Goal: Information Seeking & Learning: Check status

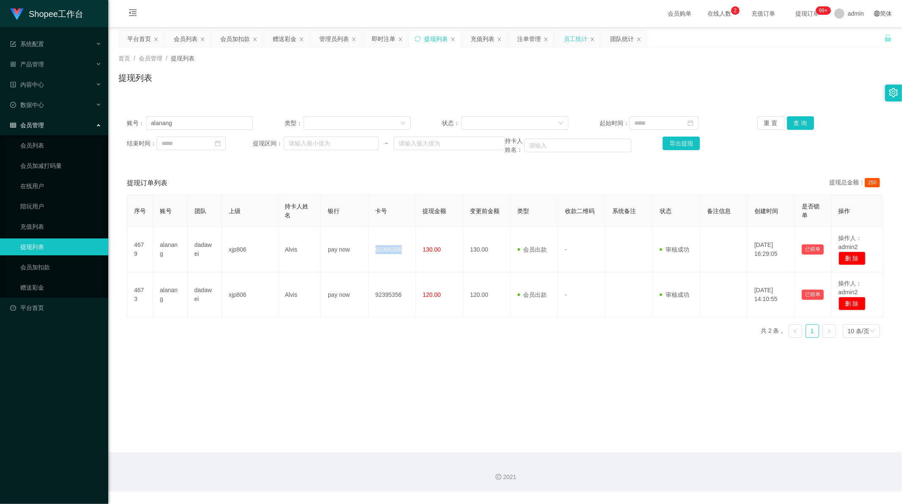
scroll to position [1, 0]
click at [573, 40] on div "员工统计" at bounding box center [576, 39] width 24 height 16
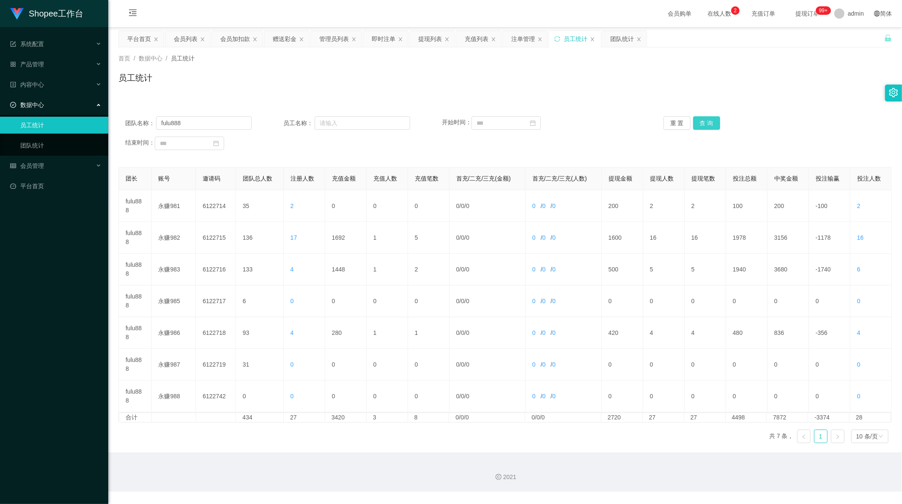
click at [702, 120] on button "查 询" at bounding box center [706, 123] width 27 height 14
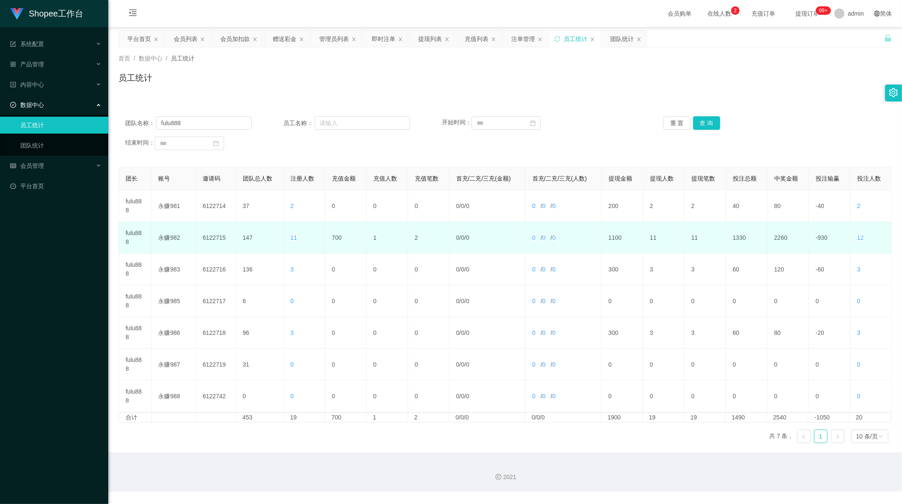
click at [336, 238] on td "700" at bounding box center [345, 238] width 41 height 32
copy td "700"
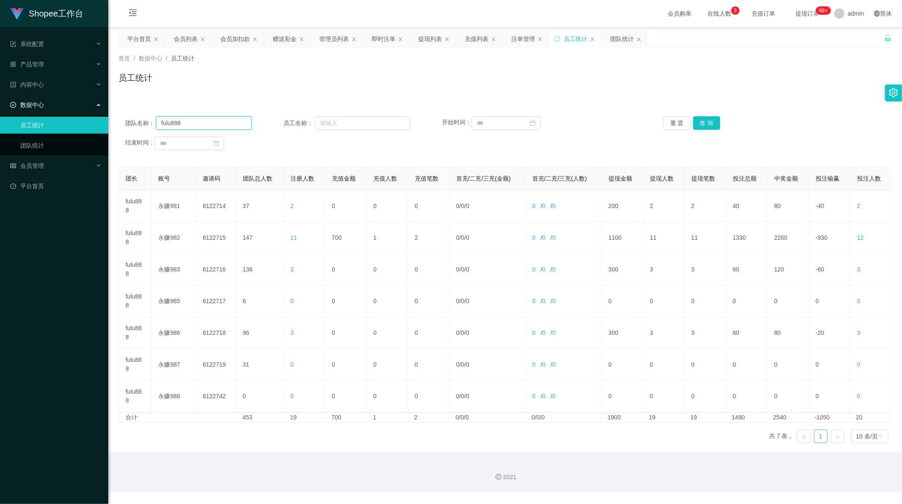
click at [185, 121] on input "fulu888" at bounding box center [204, 123] width 96 height 14
click at [707, 120] on button "查 询" at bounding box center [706, 123] width 27 height 14
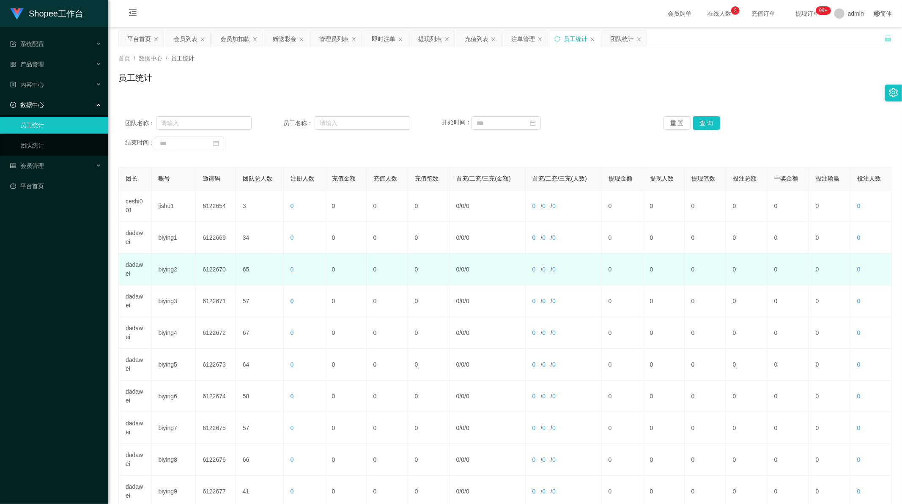
click at [140, 267] on td "dadawei" at bounding box center [135, 270] width 33 height 32
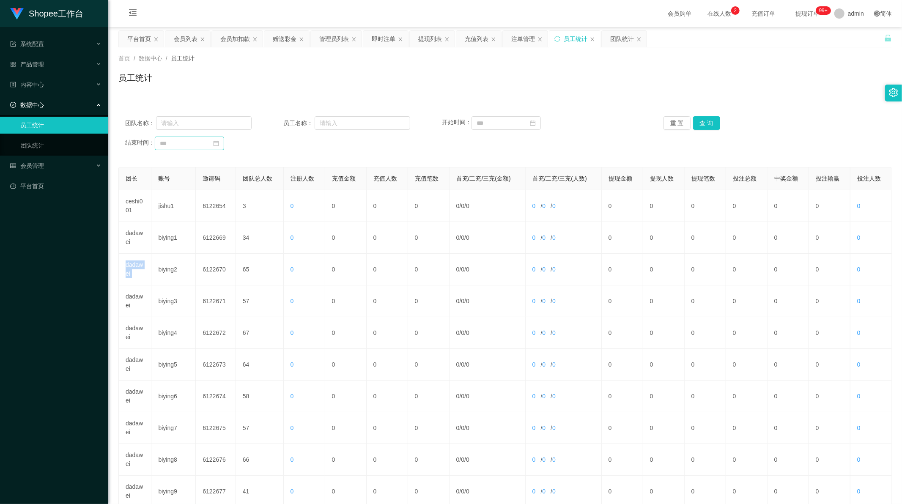
copy td "dadawei"
drag, startPoint x: 197, startPoint y: 124, endPoint x: 228, endPoint y: 124, distance: 31.7
click at [197, 124] on input "text" at bounding box center [204, 123] width 96 height 14
paste input "dadawei"
type input "dadawei"
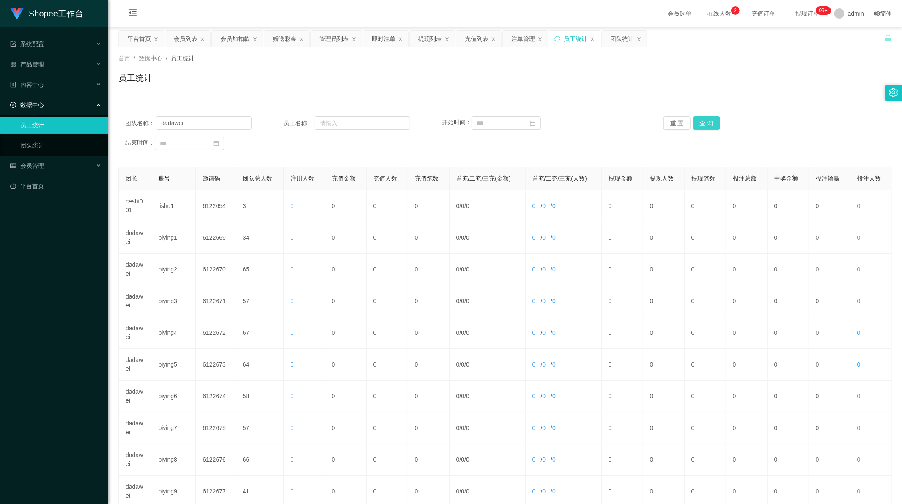
click at [713, 121] on button "查 询" at bounding box center [706, 123] width 27 height 14
click at [708, 118] on button "查 询" at bounding box center [706, 123] width 27 height 14
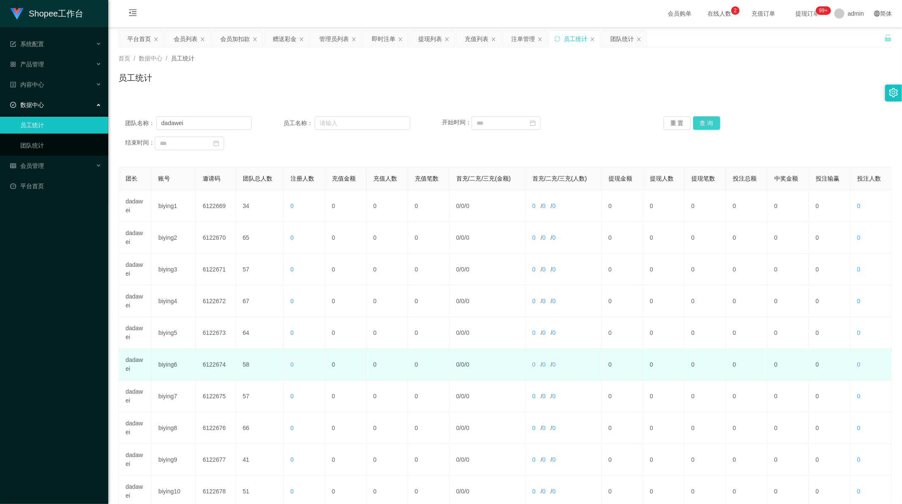
scroll to position [81, 0]
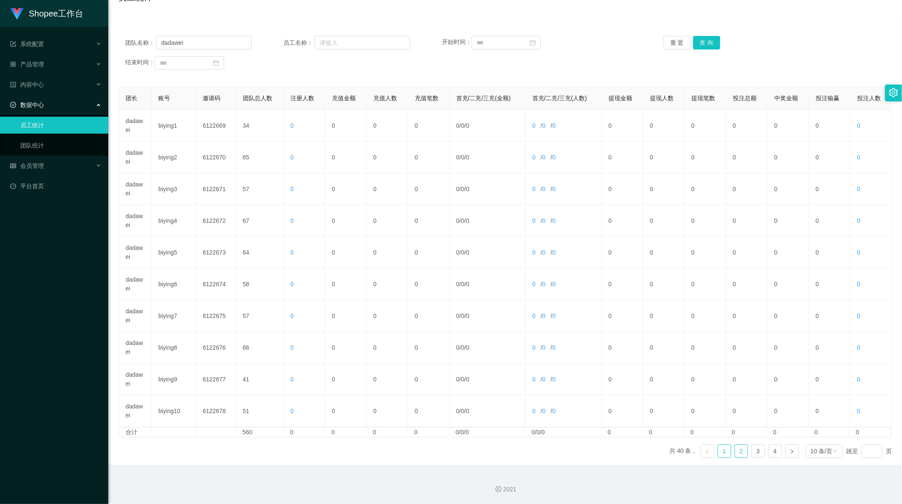
click at [735, 449] on link "2" at bounding box center [741, 451] width 13 height 13
click at [755, 454] on link "3" at bounding box center [758, 451] width 13 height 13
click at [770, 453] on link "4" at bounding box center [775, 451] width 13 height 13
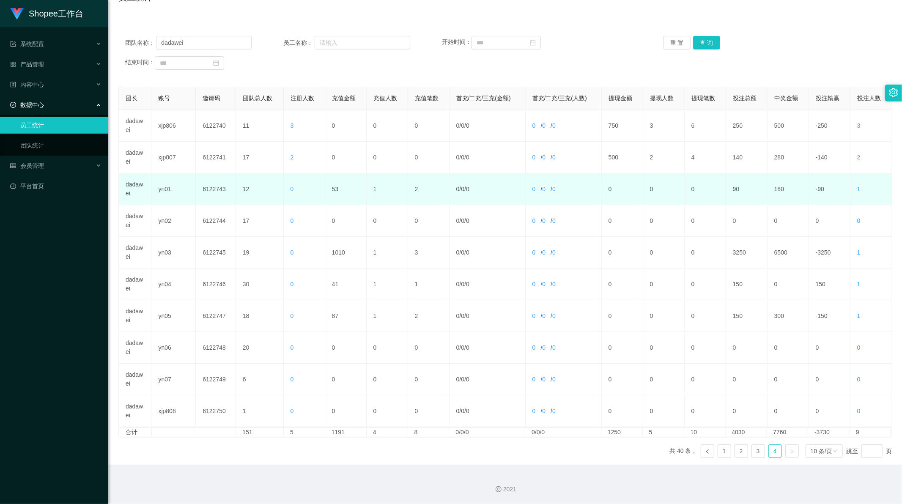
click at [329, 185] on td "53" at bounding box center [345, 189] width 41 height 32
copy td "53"
click at [335, 186] on td "53" at bounding box center [345, 189] width 41 height 32
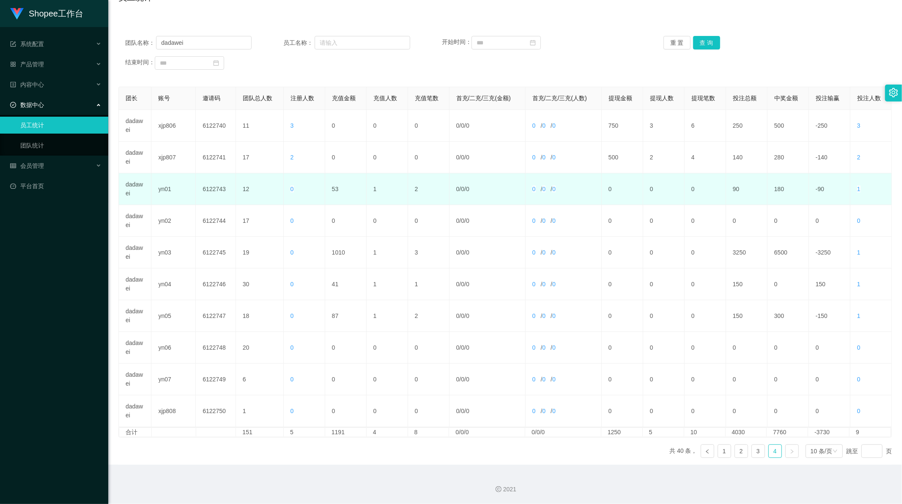
click at [333, 187] on td "53" at bounding box center [345, 189] width 41 height 32
copy td "53"
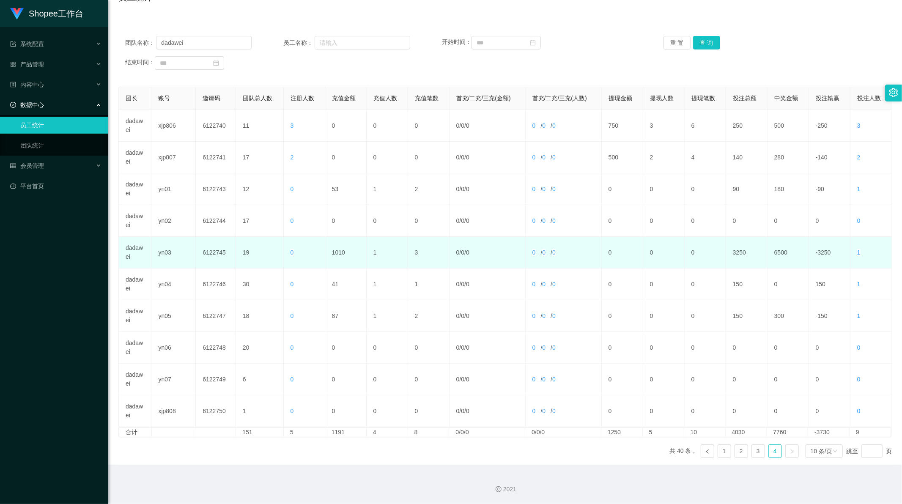
click at [339, 252] on td "1010" at bounding box center [345, 253] width 41 height 32
copy td "1010"
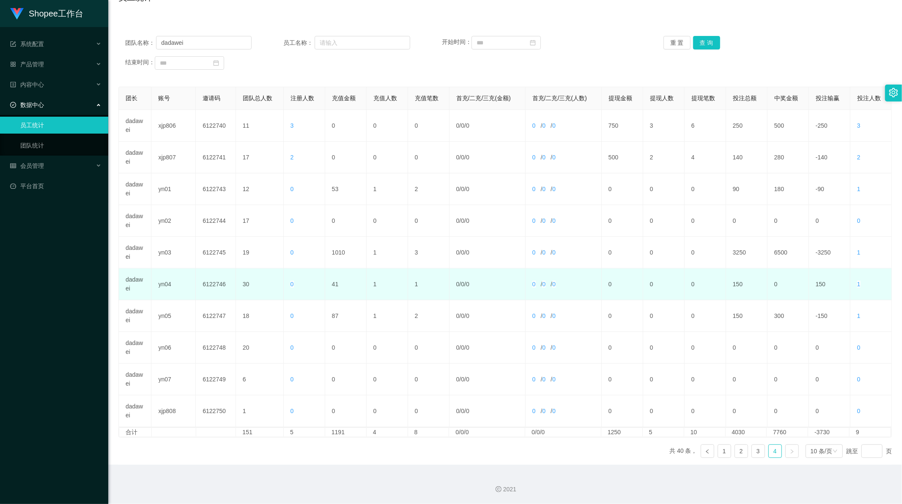
click at [333, 285] on td "41" at bounding box center [345, 284] width 41 height 32
copy td "41"
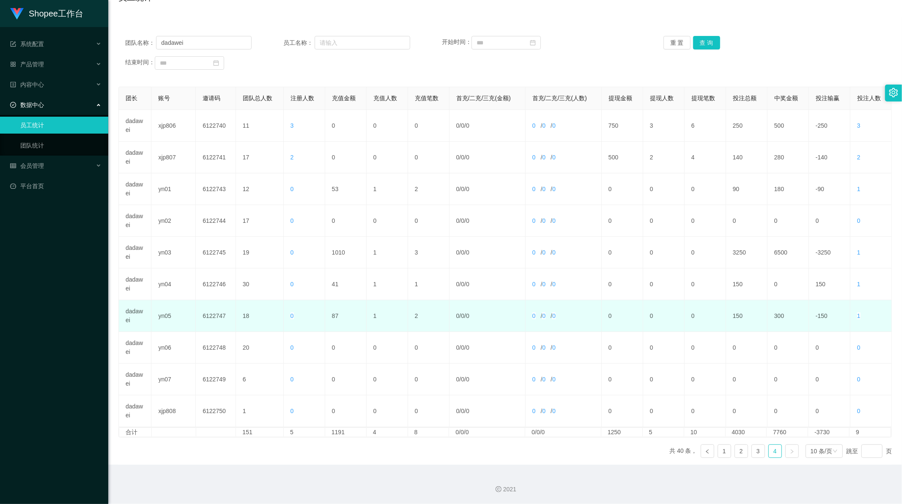
click at [332, 315] on td "87" at bounding box center [345, 316] width 41 height 32
copy td "87"
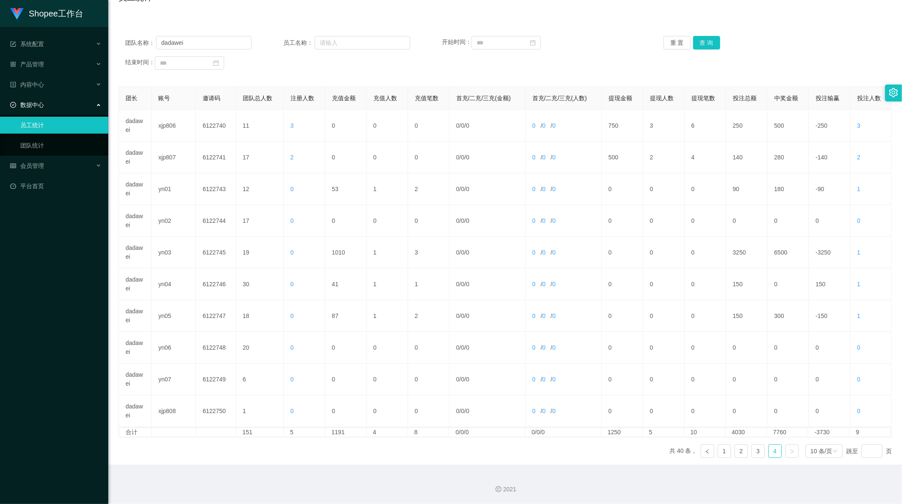
click at [351, 450] on div "团长 账号 邀请码 团队总人数 注册人数 充值金额 充值人数 充值笔数 首充/二充/三充(金额) 首充/二充/三充(人数) 提现金额 提现人数 提现笔数 投注…" at bounding box center [504, 276] width 773 height 378
click at [772, 453] on link "4" at bounding box center [775, 451] width 13 height 13
click at [753, 451] on link "3" at bounding box center [758, 451] width 13 height 13
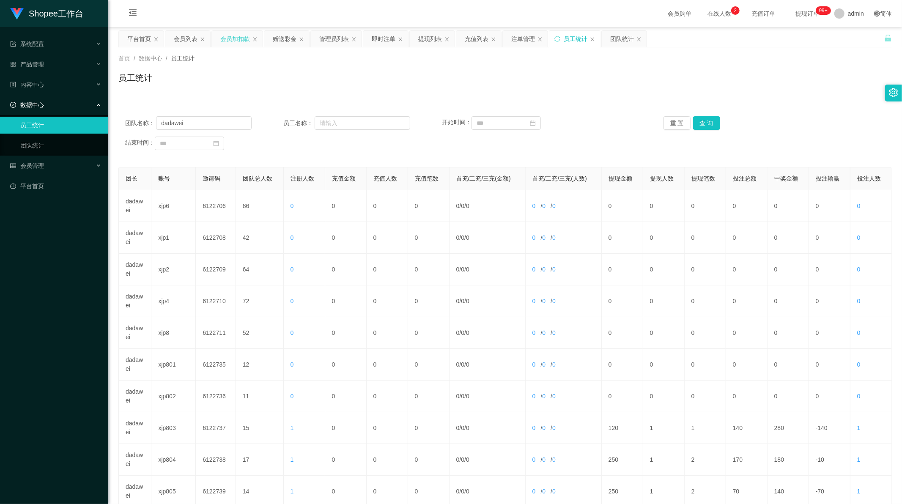
click at [226, 36] on div "会员加扣款" at bounding box center [235, 39] width 30 height 16
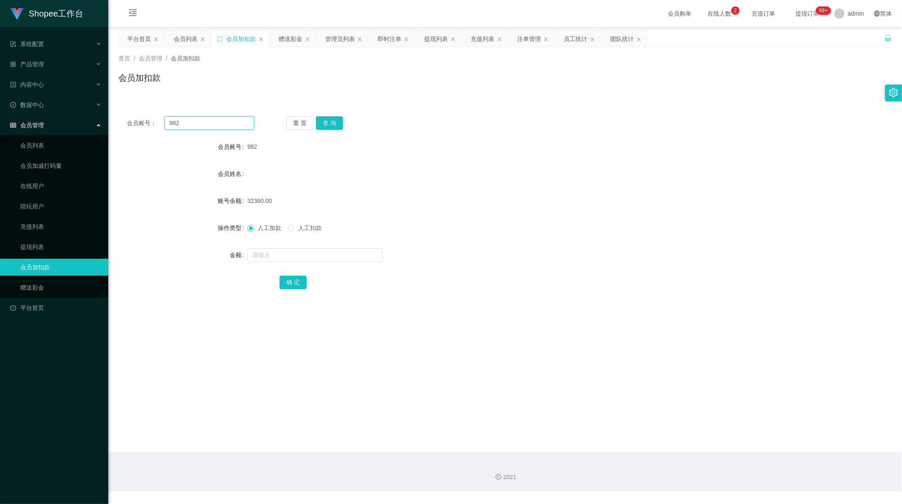
click at [176, 124] on input "982" at bounding box center [209, 123] width 90 height 14
paste input "11"
type input "11"
click at [325, 124] on button "查 询" at bounding box center [329, 123] width 27 height 14
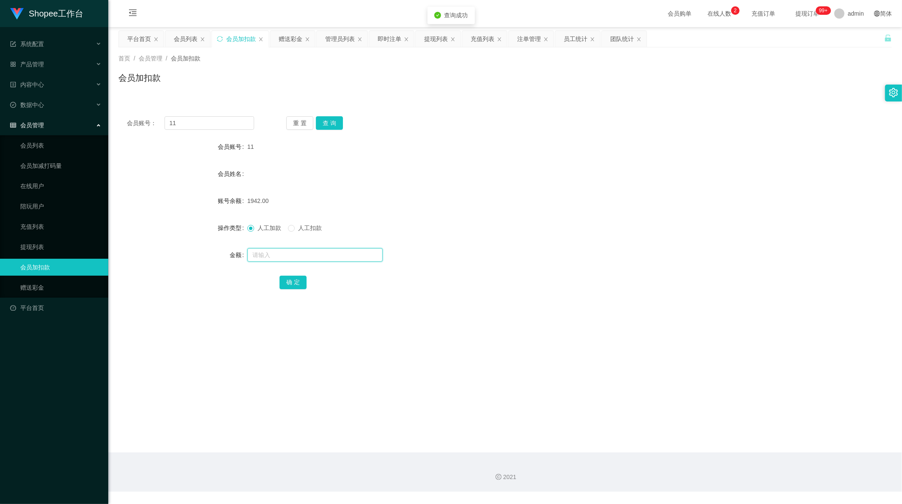
click at [272, 249] on input "text" at bounding box center [314, 255] width 135 height 14
type input "1"
click at [295, 282] on button "确 定" at bounding box center [292, 283] width 27 height 14
click at [575, 39] on div "员工统计" at bounding box center [576, 39] width 24 height 16
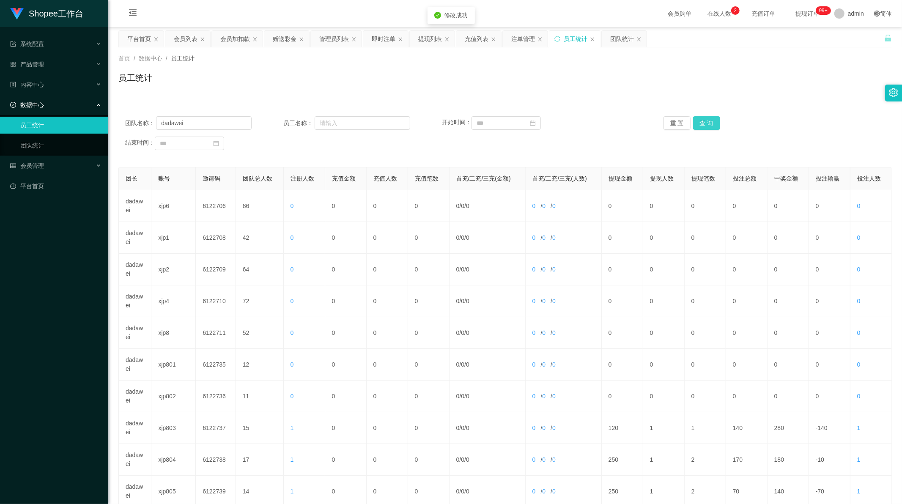
click at [695, 125] on button "查 询" at bounding box center [706, 123] width 27 height 14
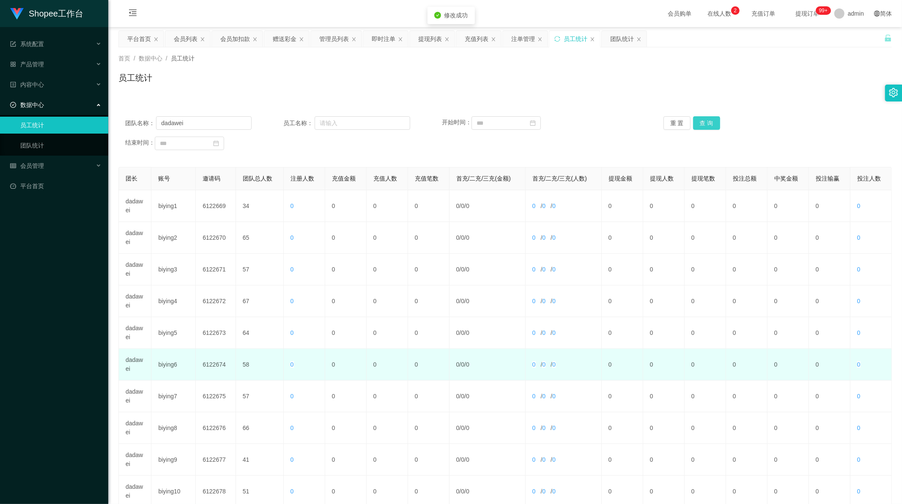
scroll to position [81, 0]
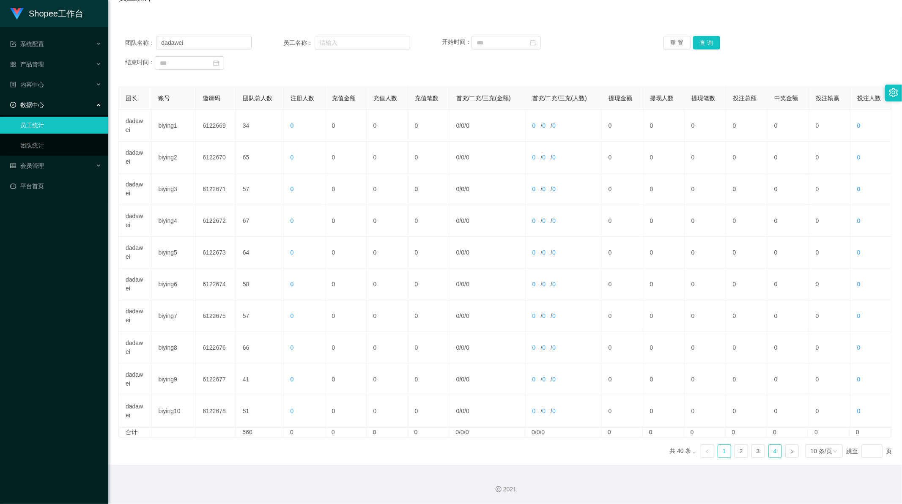
click at [771, 449] on link "4" at bounding box center [775, 451] width 13 height 13
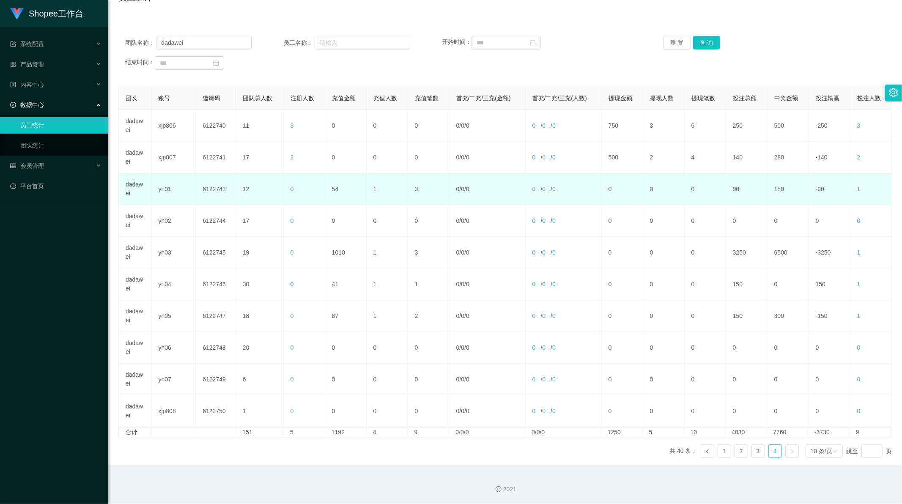
click at [332, 187] on td "54" at bounding box center [345, 189] width 41 height 32
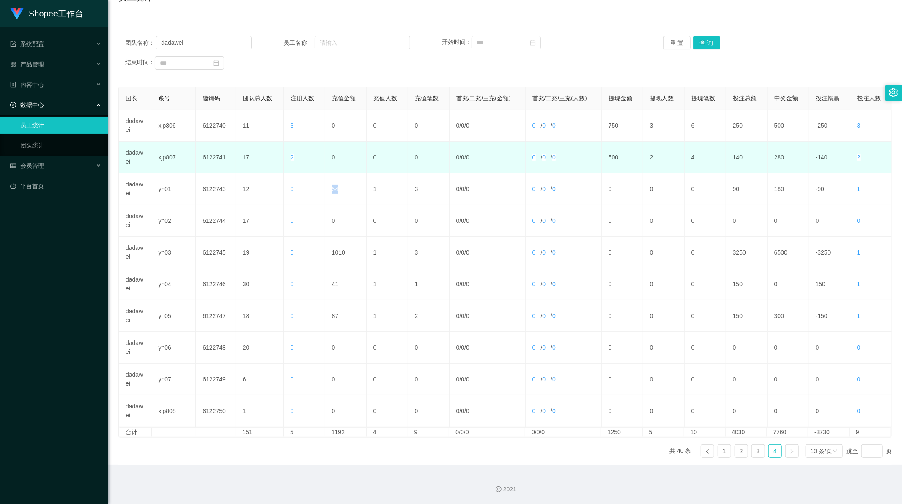
copy td "54"
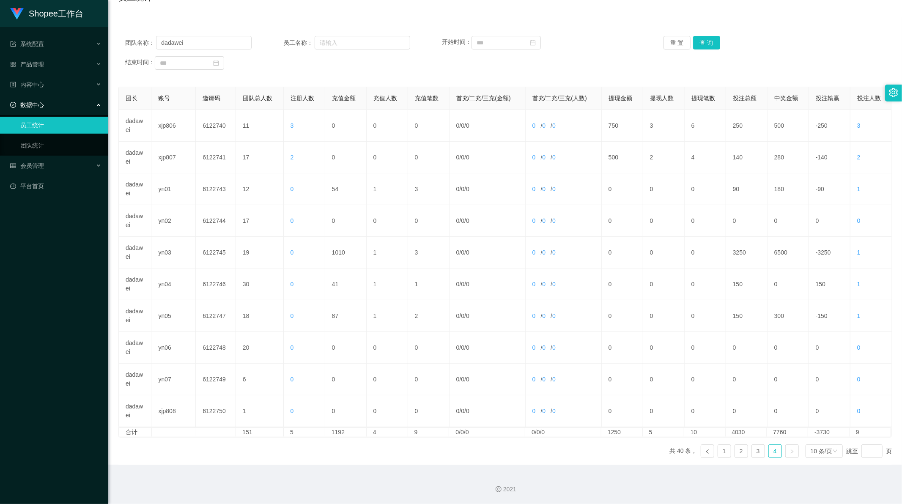
click at [234, 22] on div "团队名称： dadawei 员工名称： 开始时间： 重 置 查 询 结束时间： 团长 账号 邀请码 团队总人数 注册人数 充值金额 充值人数 充值笔数 首充/…" at bounding box center [504, 240] width 773 height 447
